Goal: Transaction & Acquisition: Download file/media

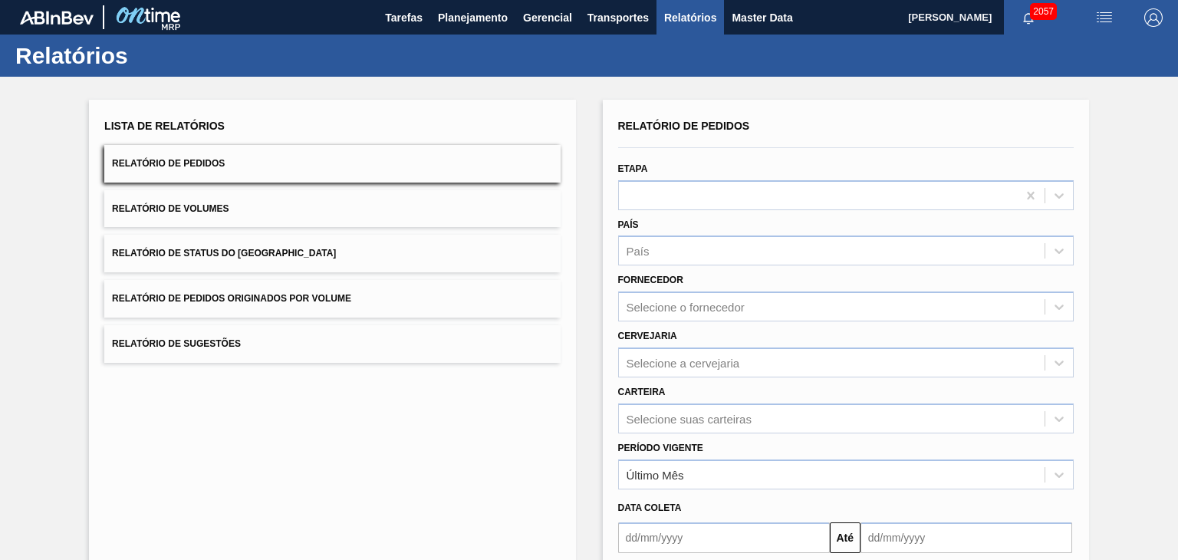
click at [249, 168] on button "Relatório de Pedidos" at bounding box center [332, 164] width 456 height 38
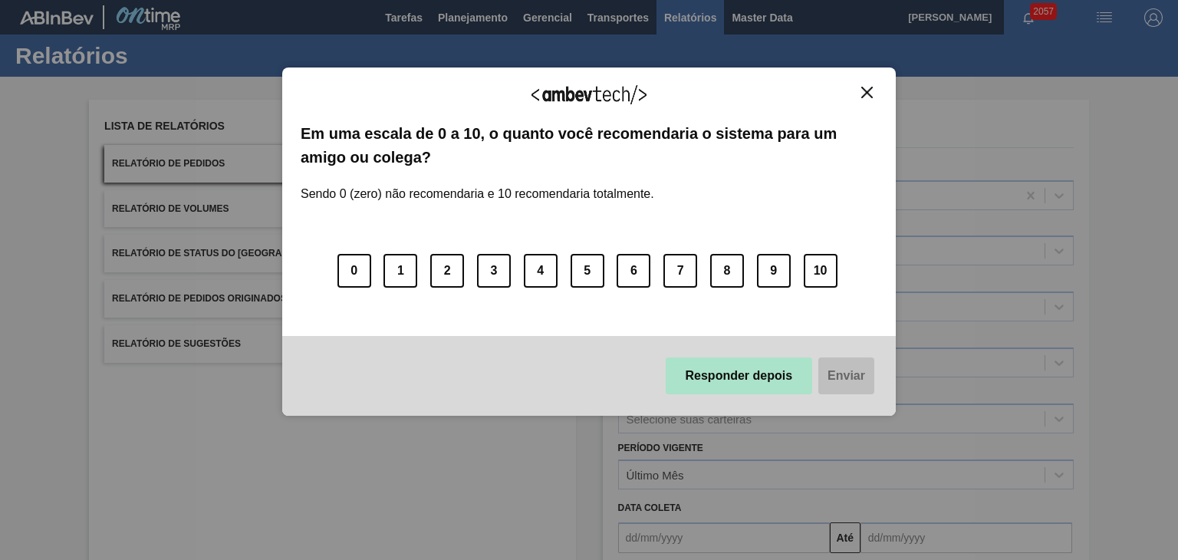
click at [770, 379] on button "Responder depois" at bounding box center [739, 375] width 147 height 37
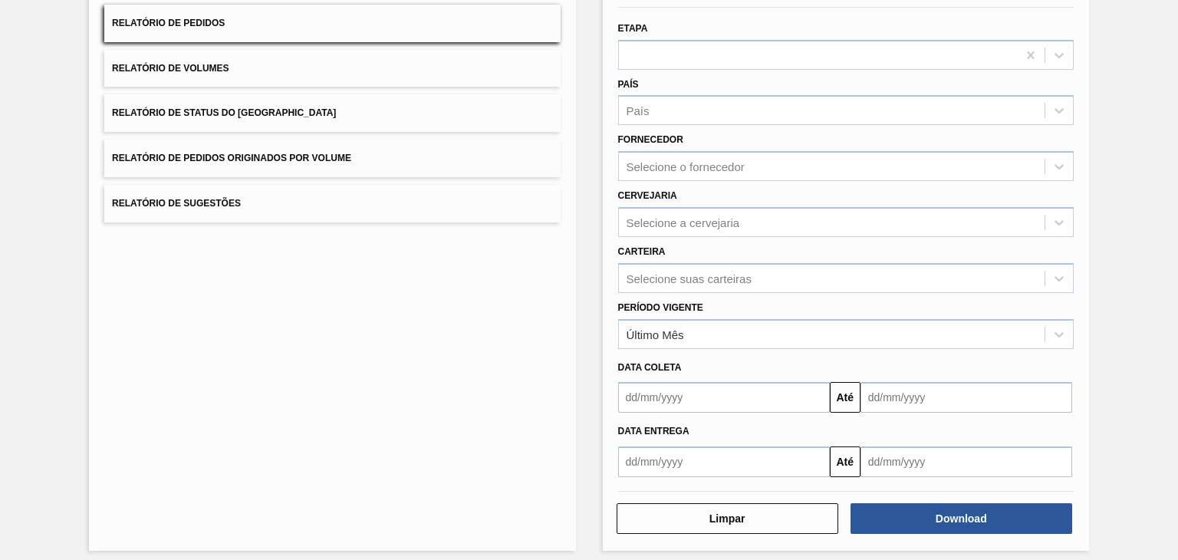
scroll to position [147, 0]
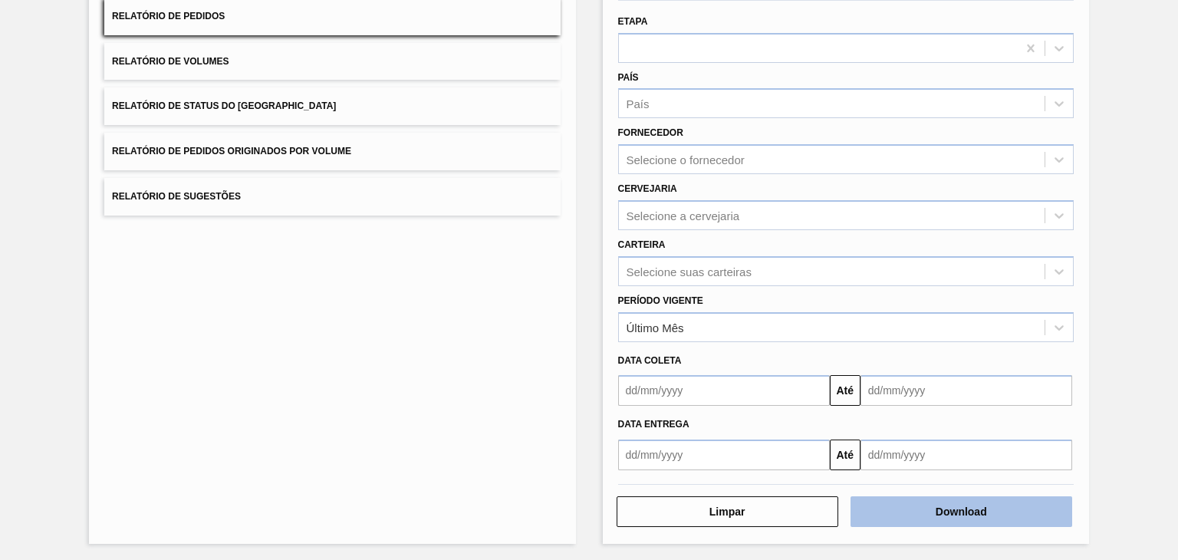
click at [988, 504] on button "Download" at bounding box center [962, 511] width 222 height 31
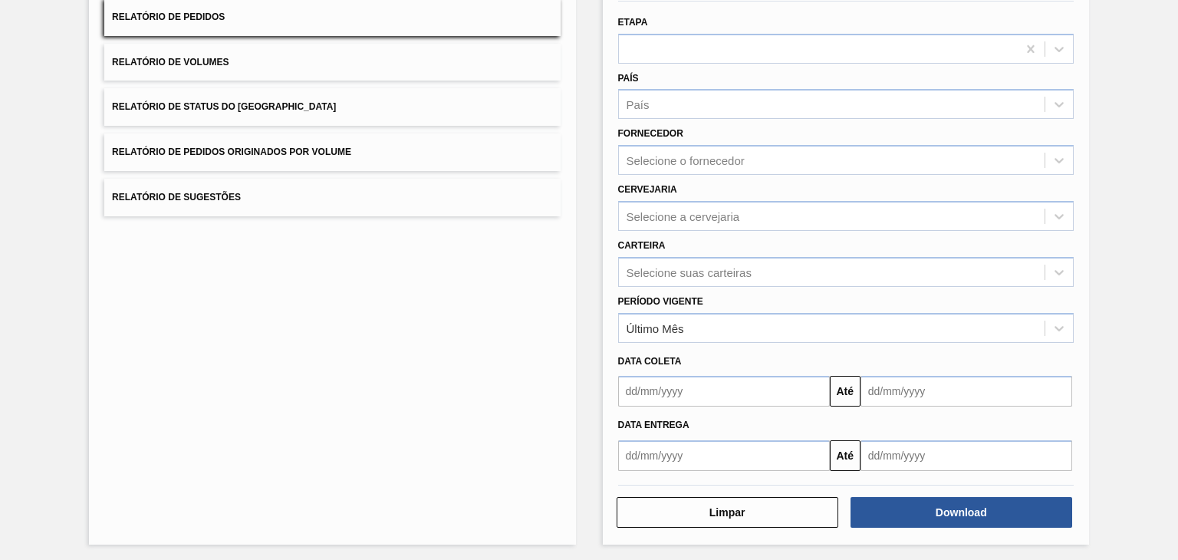
scroll to position [147, 0]
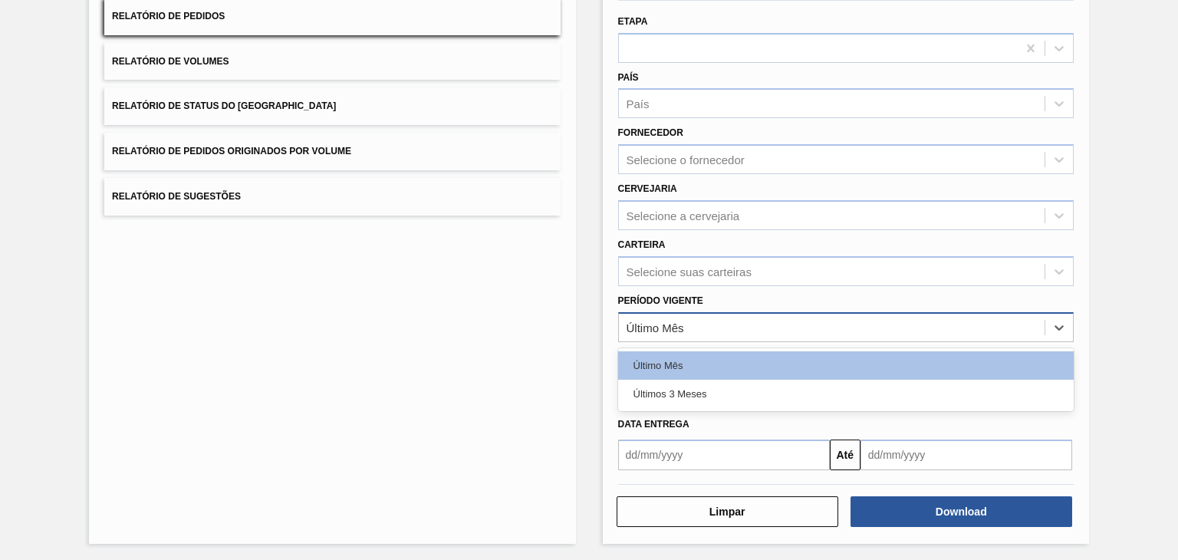
click at [677, 325] on div "Último Mês" at bounding box center [656, 327] width 58 height 13
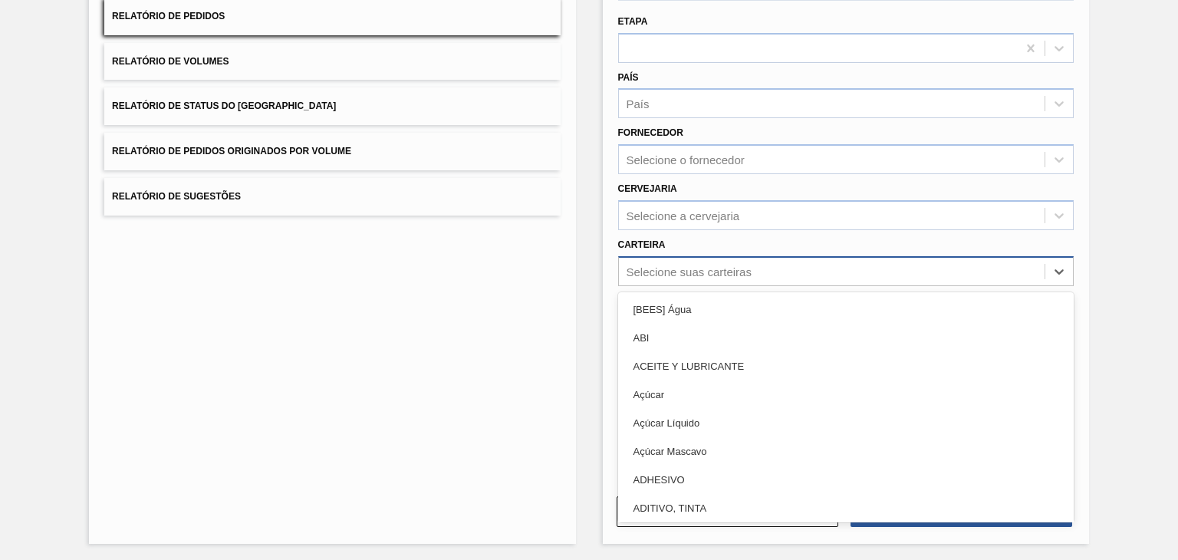
click at [714, 260] on div "Selecione suas carteiras" at bounding box center [832, 271] width 426 height 22
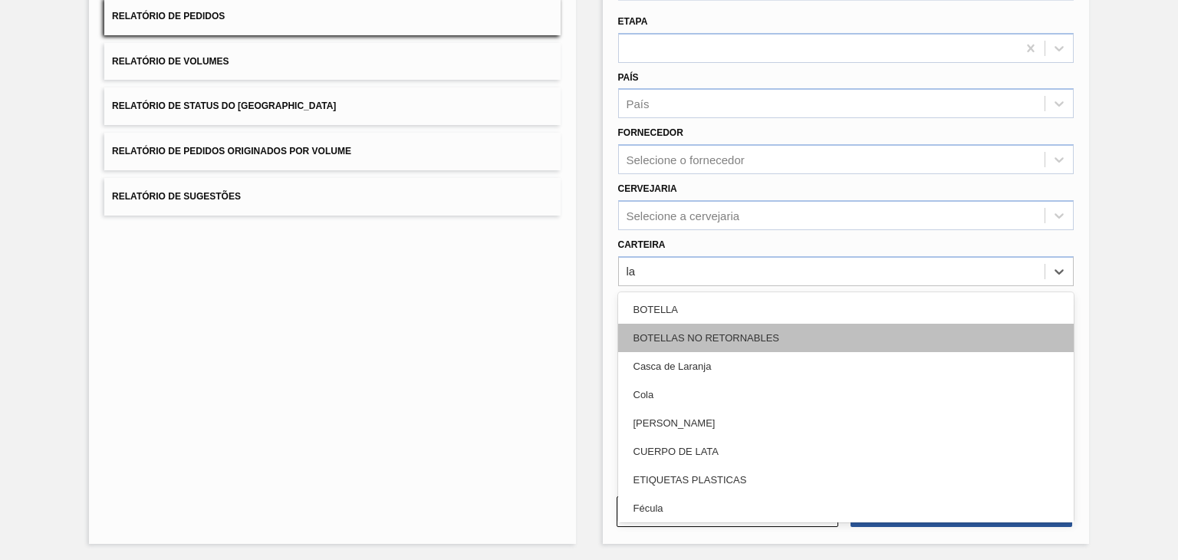
type input "lat"
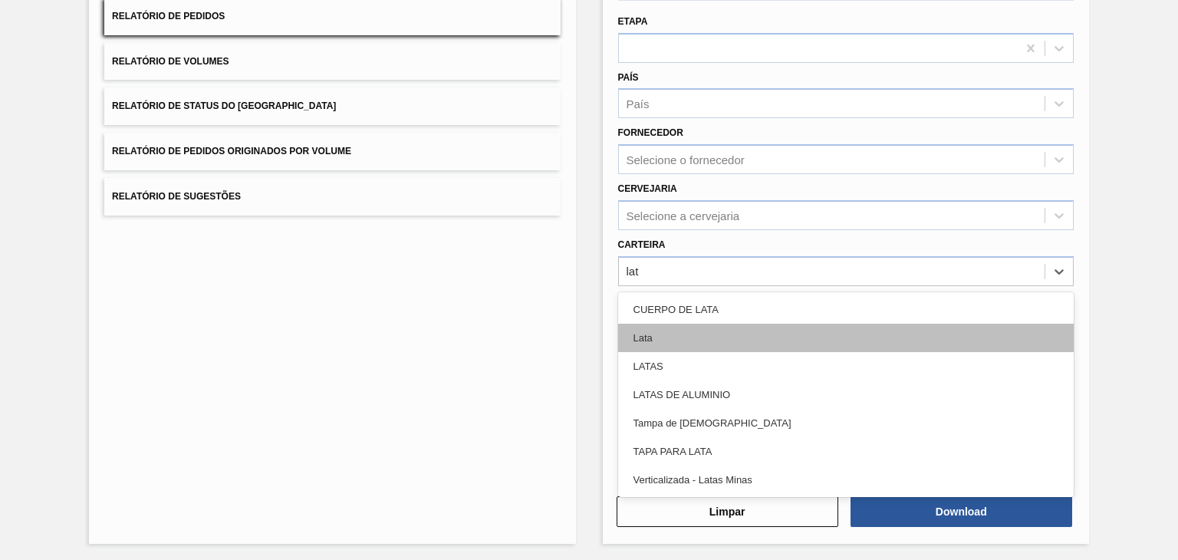
click at [736, 329] on div "Lata" at bounding box center [846, 338] width 456 height 28
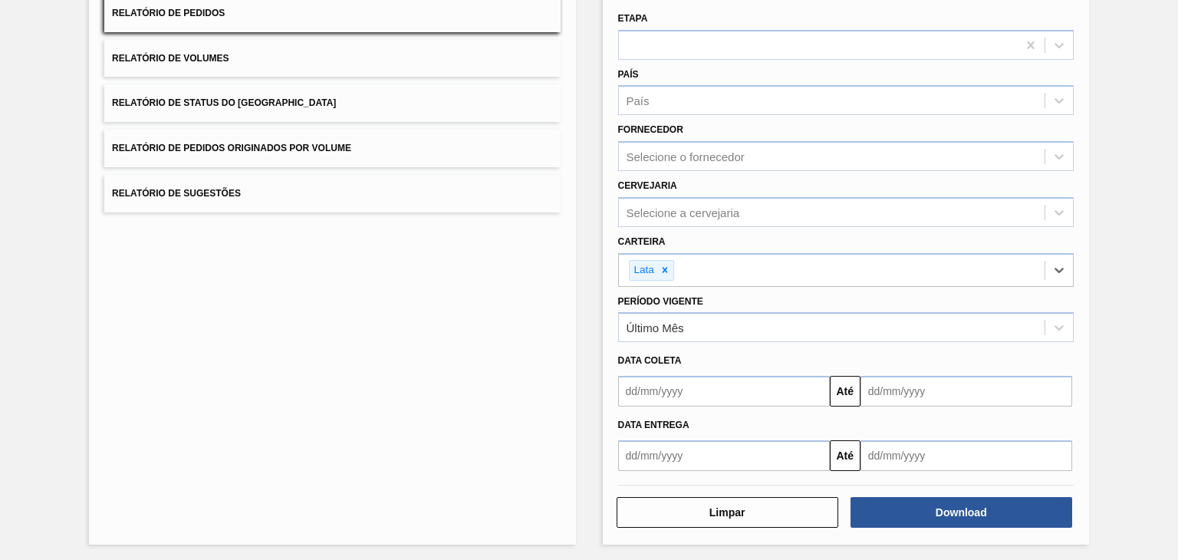
scroll to position [151, 0]
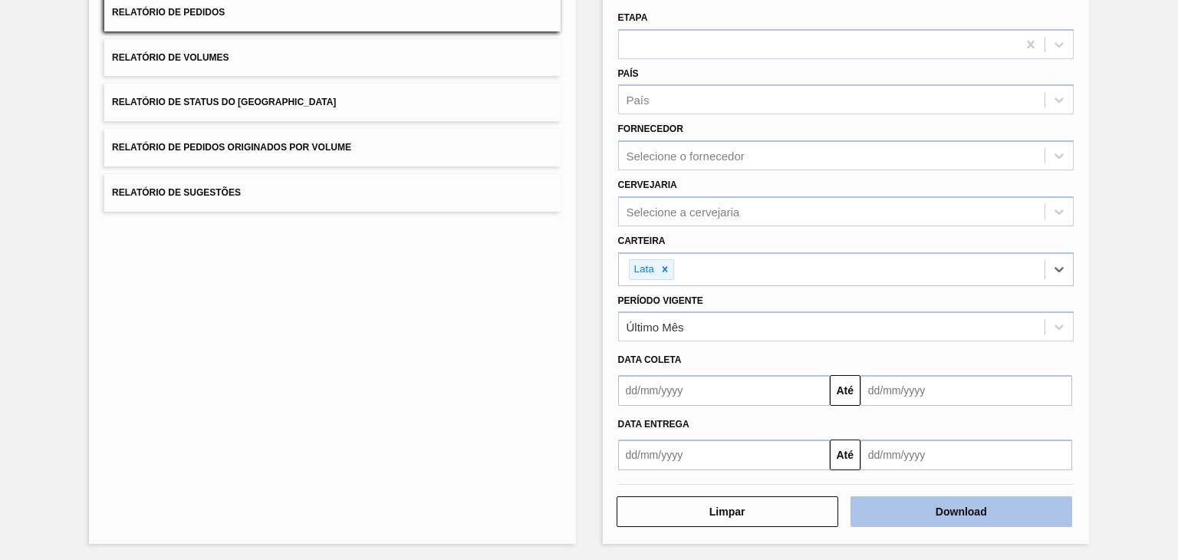
click at [1016, 509] on button "Download" at bounding box center [962, 511] width 222 height 31
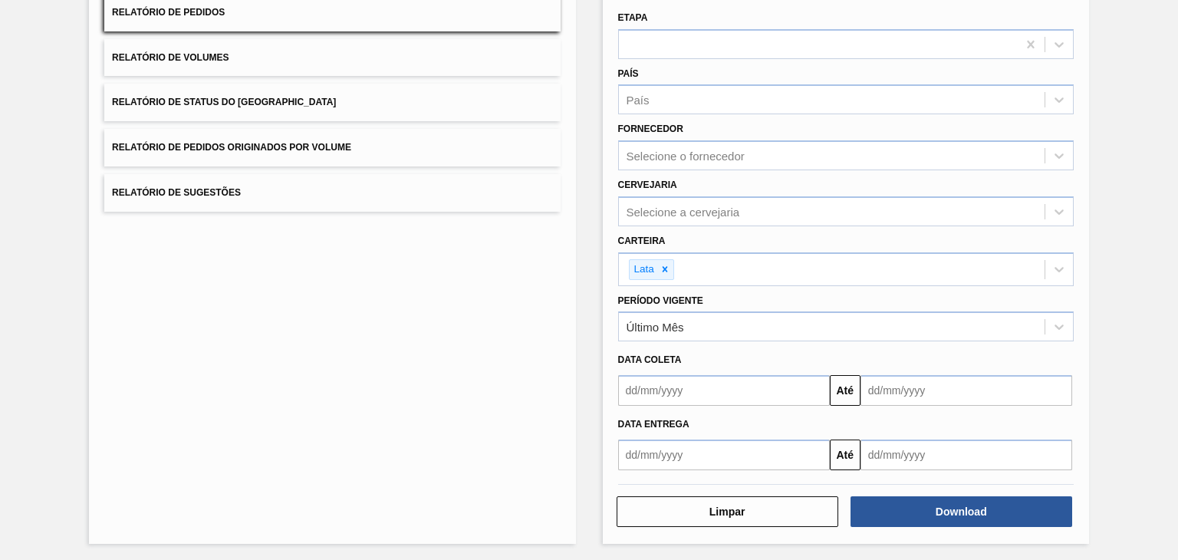
click at [1155, 238] on div "Lista de Relatórios Relatório de Pedidos Relatório de Volumes Relatório de Stat…" at bounding box center [589, 244] width 1178 height 637
